Goal: Complete application form

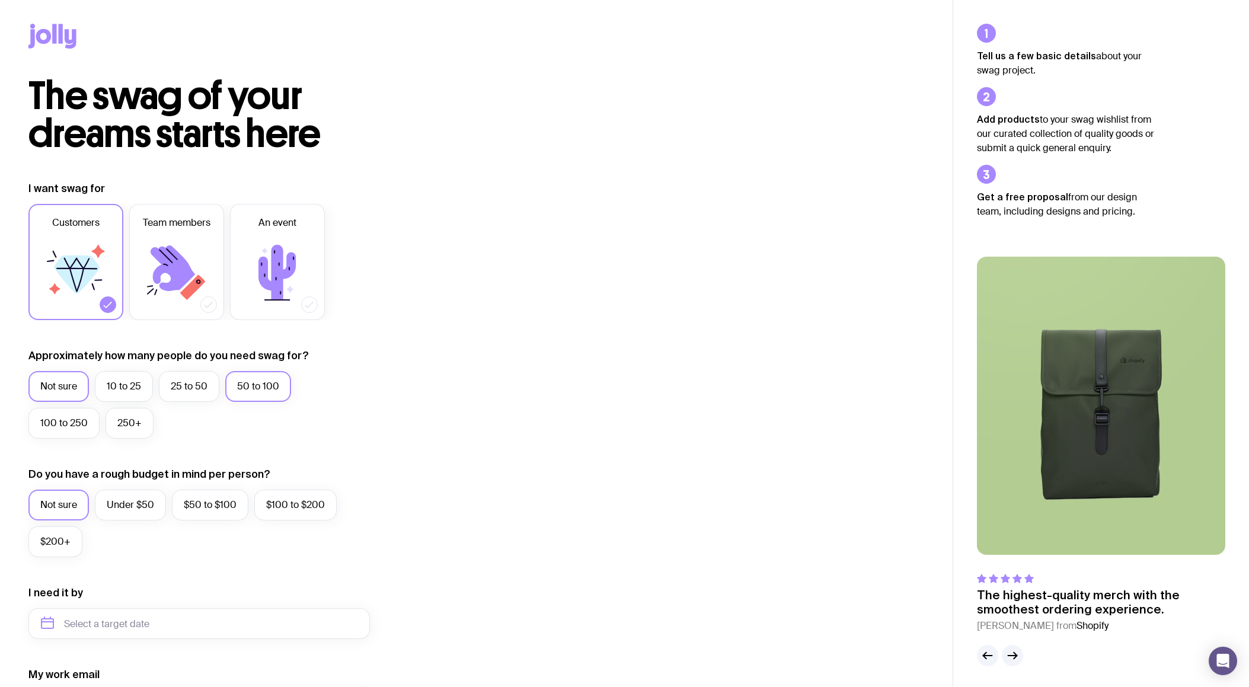
click at [263, 388] on label "50 to 100" at bounding box center [258, 386] width 66 height 31
click at [0, 0] on input "50 to 100" at bounding box center [0, 0] width 0 height 0
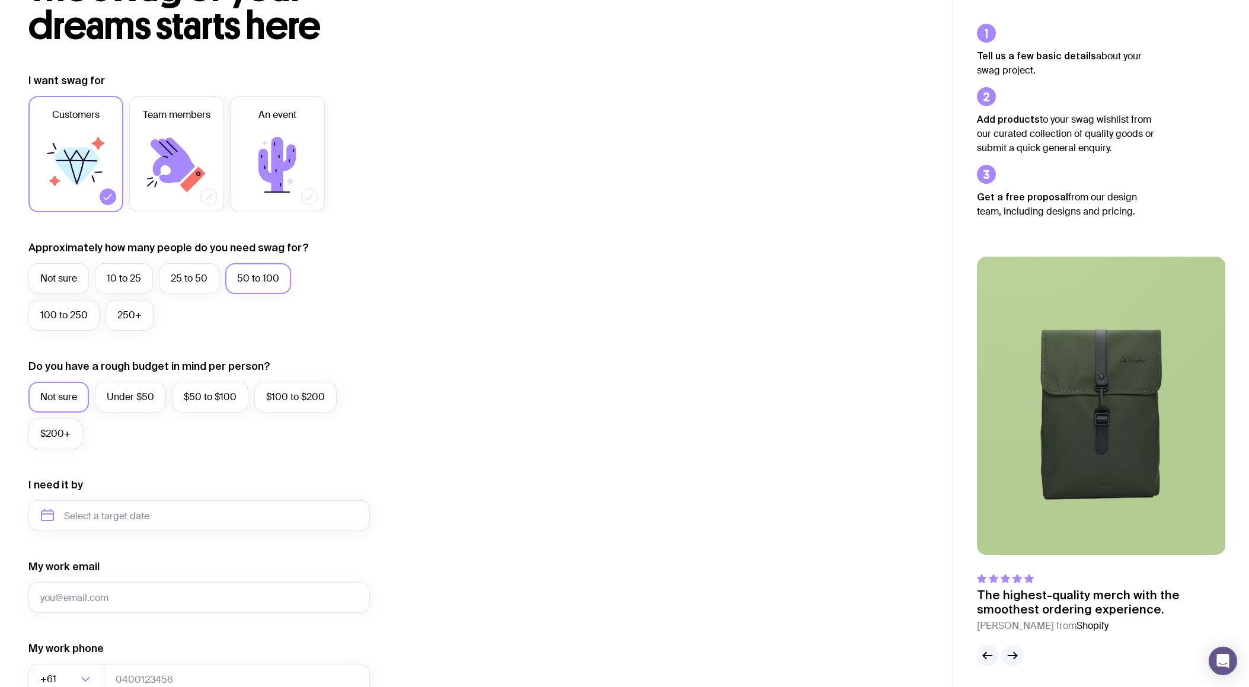
scroll to position [109, 0]
click at [132, 391] on label "Under $50" at bounding box center [130, 396] width 71 height 31
click at [0, 0] on input "Under $50" at bounding box center [0, 0] width 0 height 0
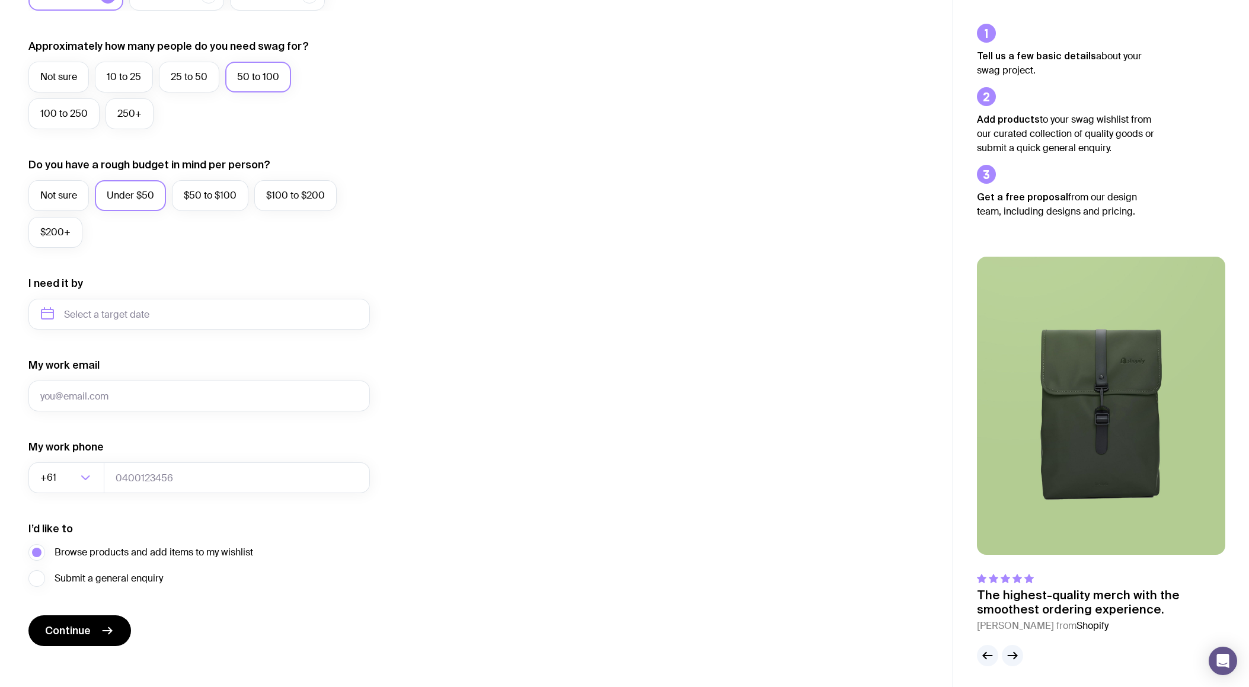
scroll to position [321, 0]
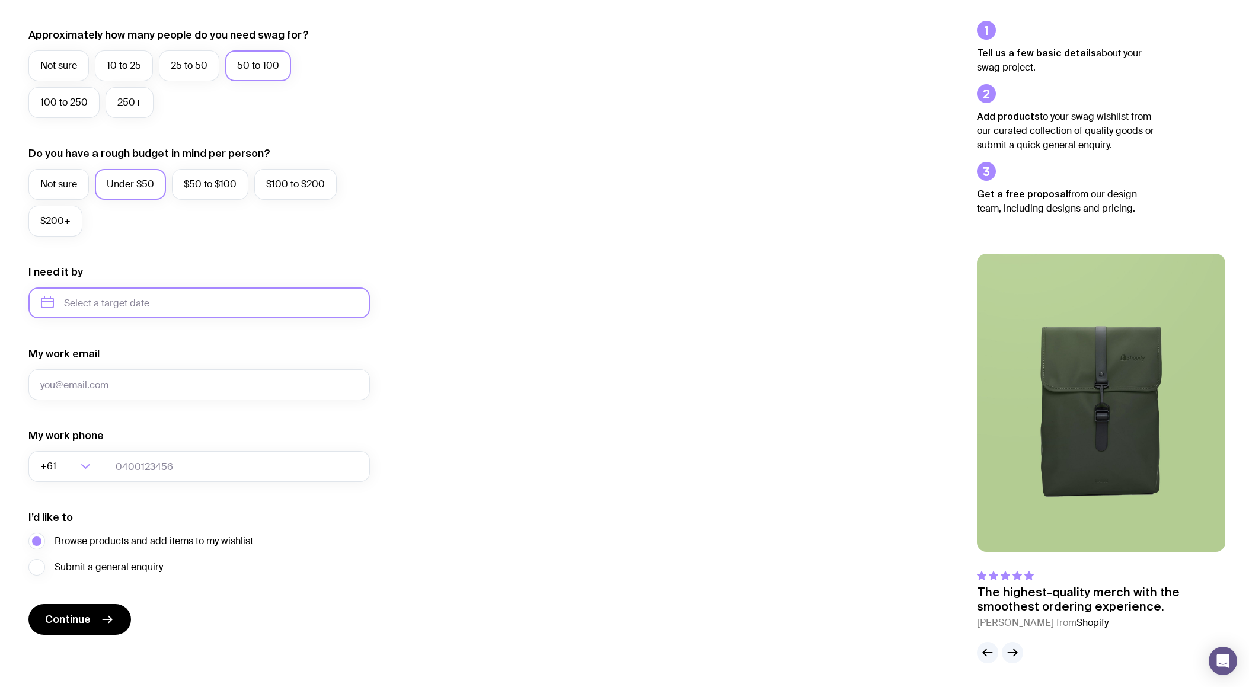
click at [160, 299] on input "text" at bounding box center [199, 303] width 342 height 31
click at [62, 448] on button "Oct" at bounding box center [55, 449] width 43 height 24
type input "[DATE]"
click at [1016, 648] on icon "button" at bounding box center [1013, 653] width 14 height 14
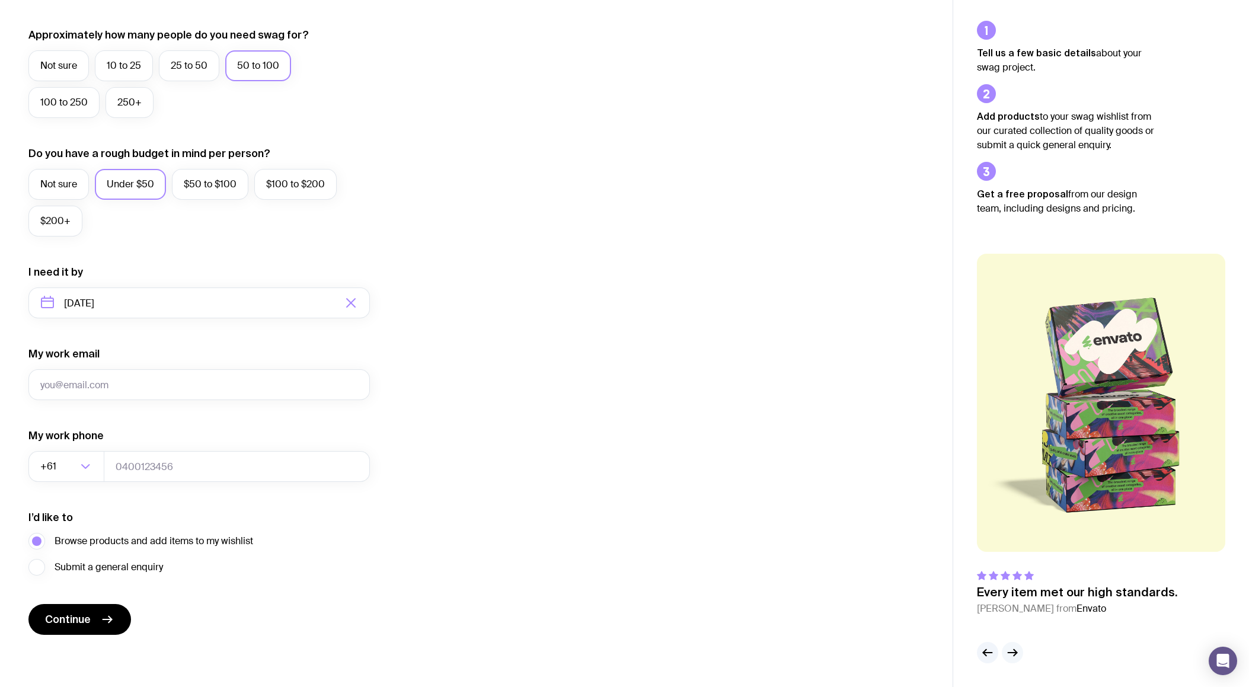
click at [1021, 658] on button "button" at bounding box center [1012, 652] width 21 height 21
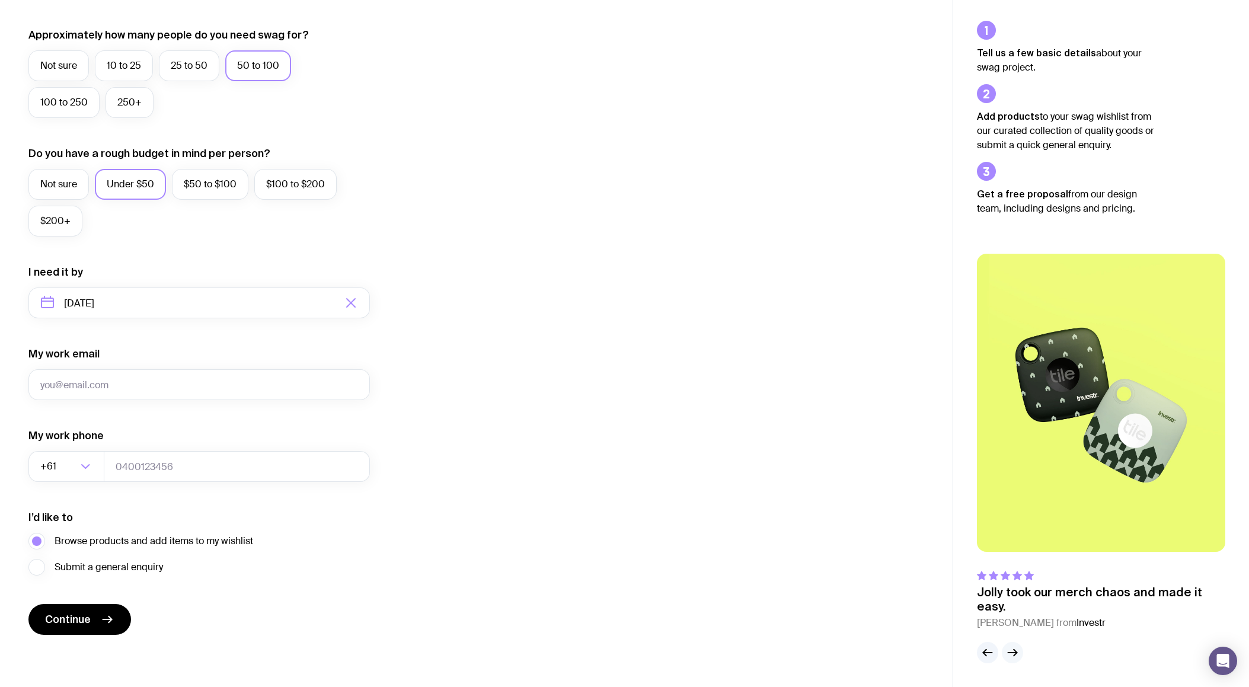
click at [1017, 653] on icon "button" at bounding box center [1013, 653] width 14 height 14
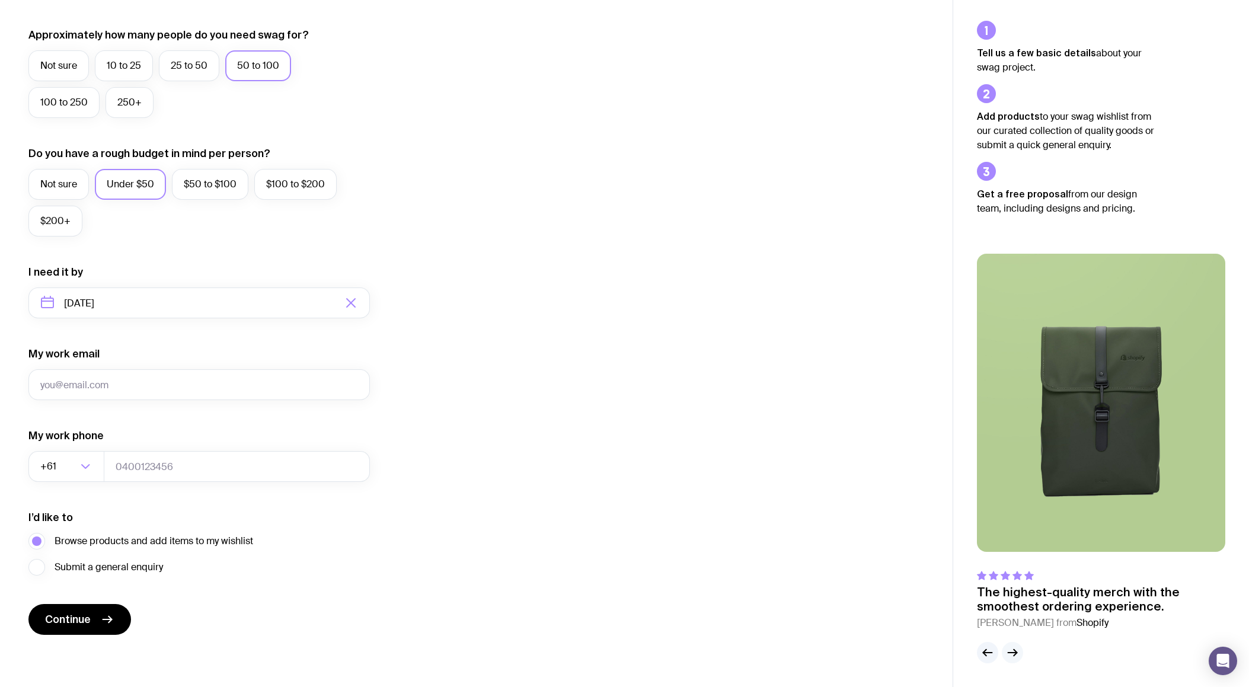
click at [1017, 653] on icon "button" at bounding box center [1013, 653] width 14 height 14
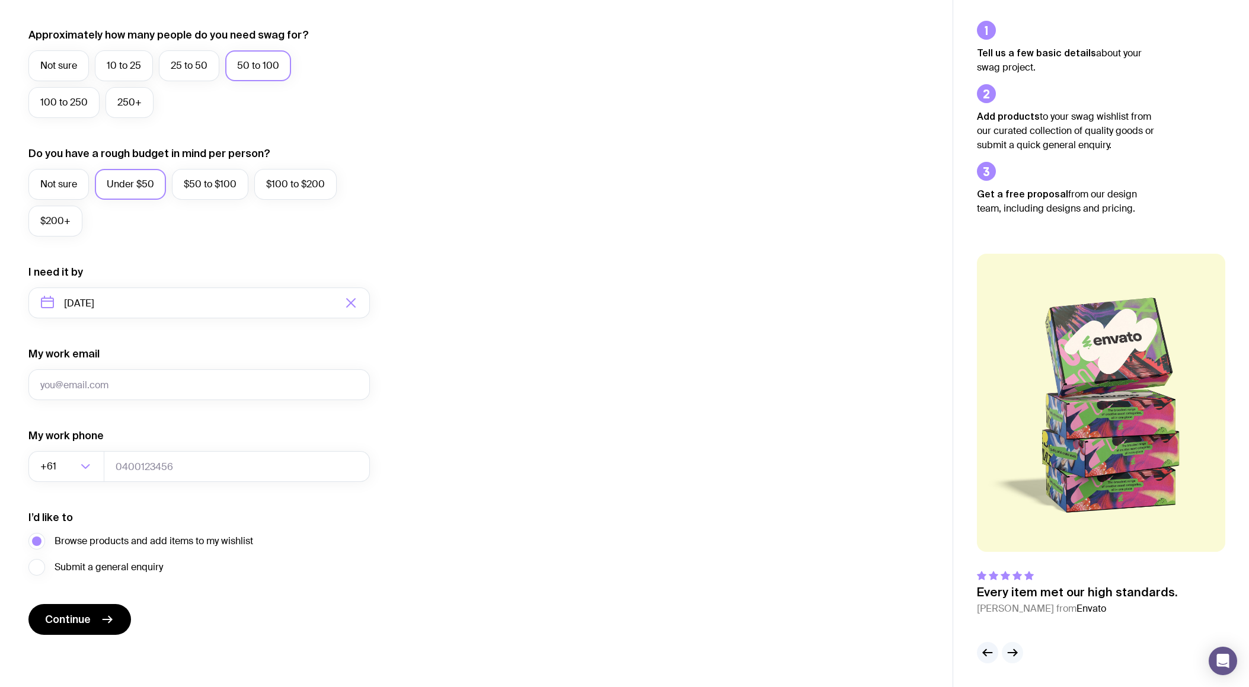
click at [1017, 653] on icon "button" at bounding box center [1013, 653] width 14 height 14
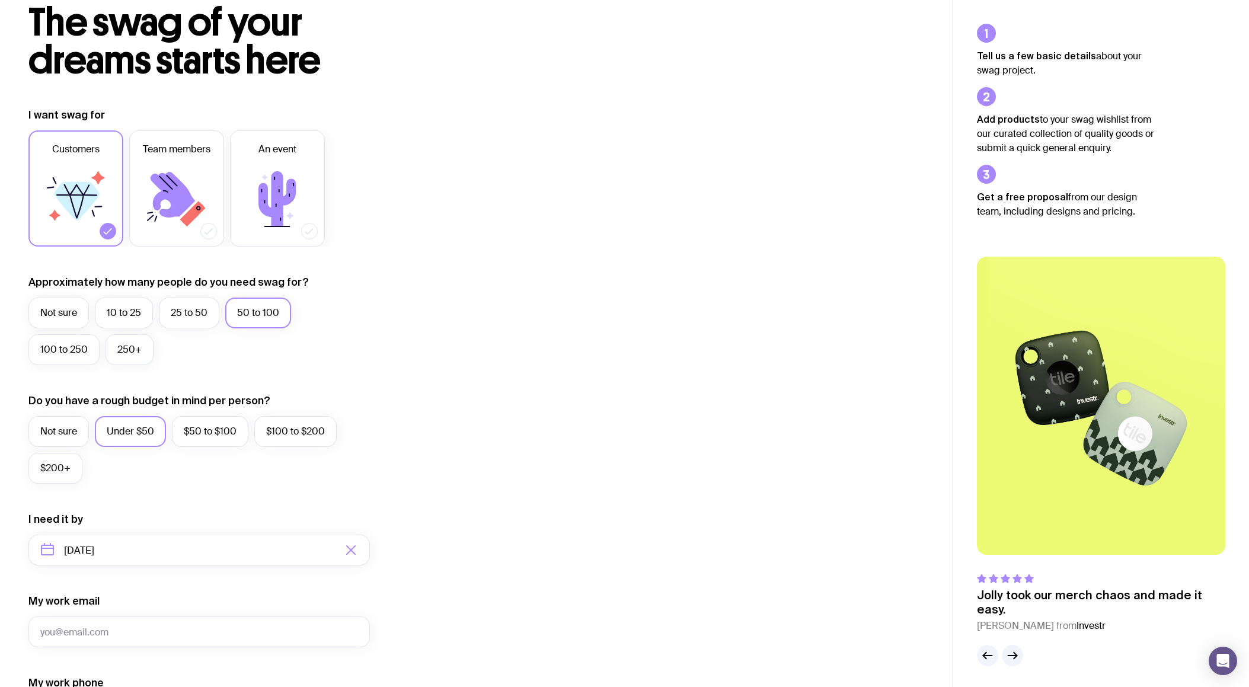
scroll to position [0, 0]
